Goal: Navigation & Orientation: Find specific page/section

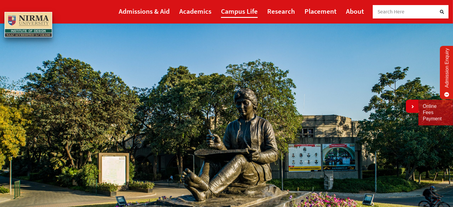
click at [242, 9] on link "Campus Life" at bounding box center [239, 10] width 37 height 13
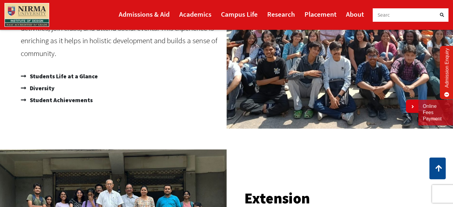
scroll to position [277, 0]
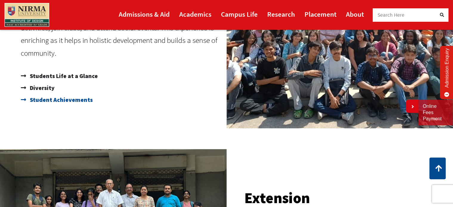
click at [69, 100] on span "Student Achievements" at bounding box center [60, 100] width 64 height 12
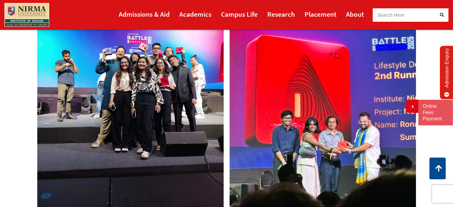
scroll to position [416, 0]
click at [327, 96] on img at bounding box center [322, 89] width 192 height 254
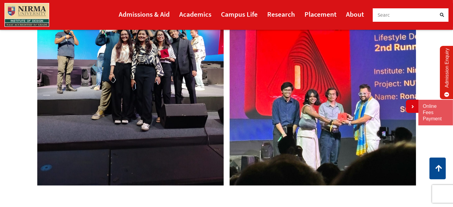
scroll to position [443, 0]
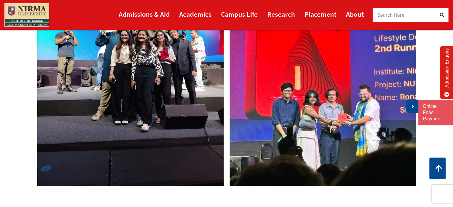
click at [417, 106] on link at bounding box center [412, 106] width 13 height 13
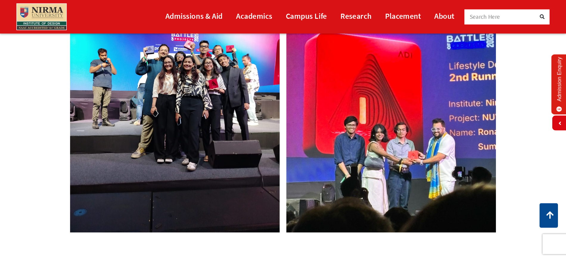
scroll to position [423, 0]
